Goal: Obtain resource: Download file/media

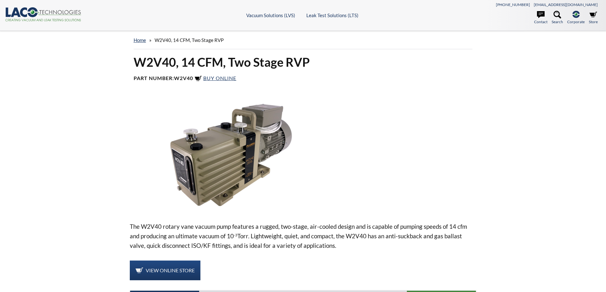
select select "Language Translate Widget"
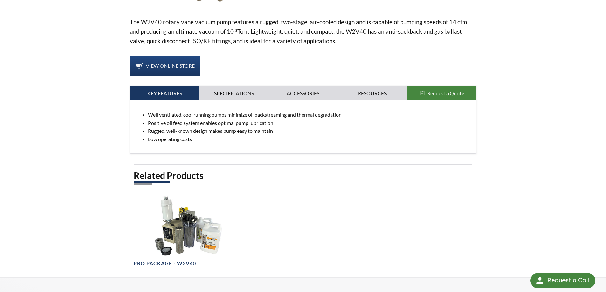
scroll to position [106, 0]
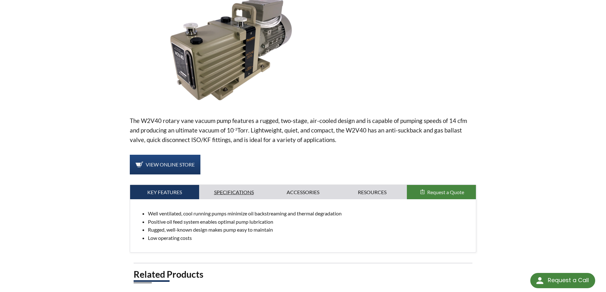
click at [244, 190] on link "Specifications" at bounding box center [233, 192] width 69 height 15
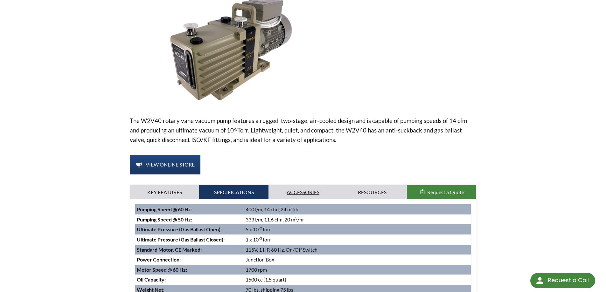
click at [311, 188] on link "Accessories" at bounding box center [302, 192] width 69 height 15
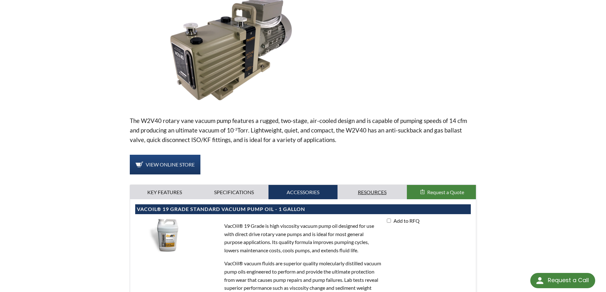
click at [353, 195] on link "Resources" at bounding box center [371, 192] width 69 height 15
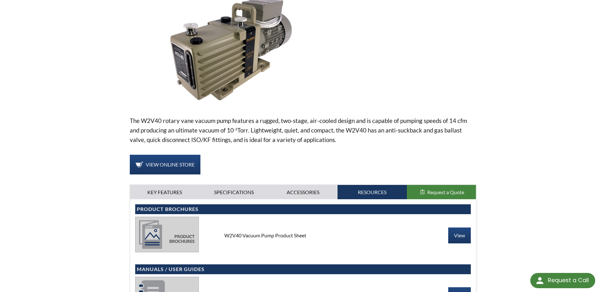
scroll to position [127, 0]
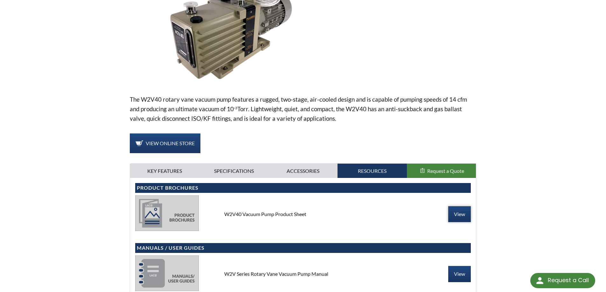
click at [460, 218] on link "View" at bounding box center [459, 214] width 23 height 16
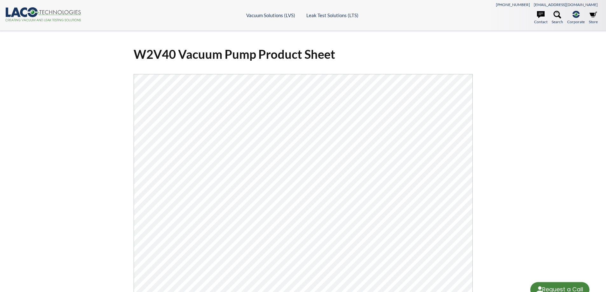
select select "Language Translate Widget"
